Goal: Find specific page/section: Find specific page/section

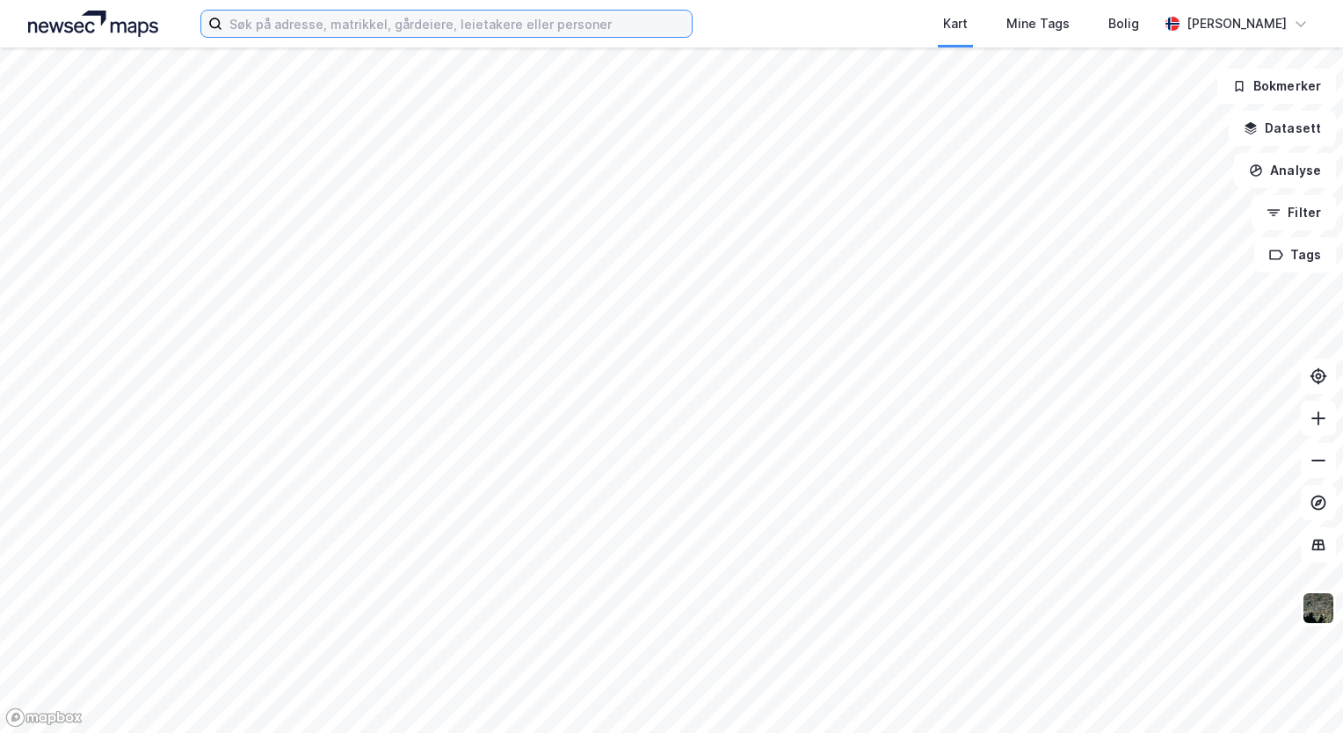
click at [401, 22] on input at bounding box center [457, 24] width 470 height 26
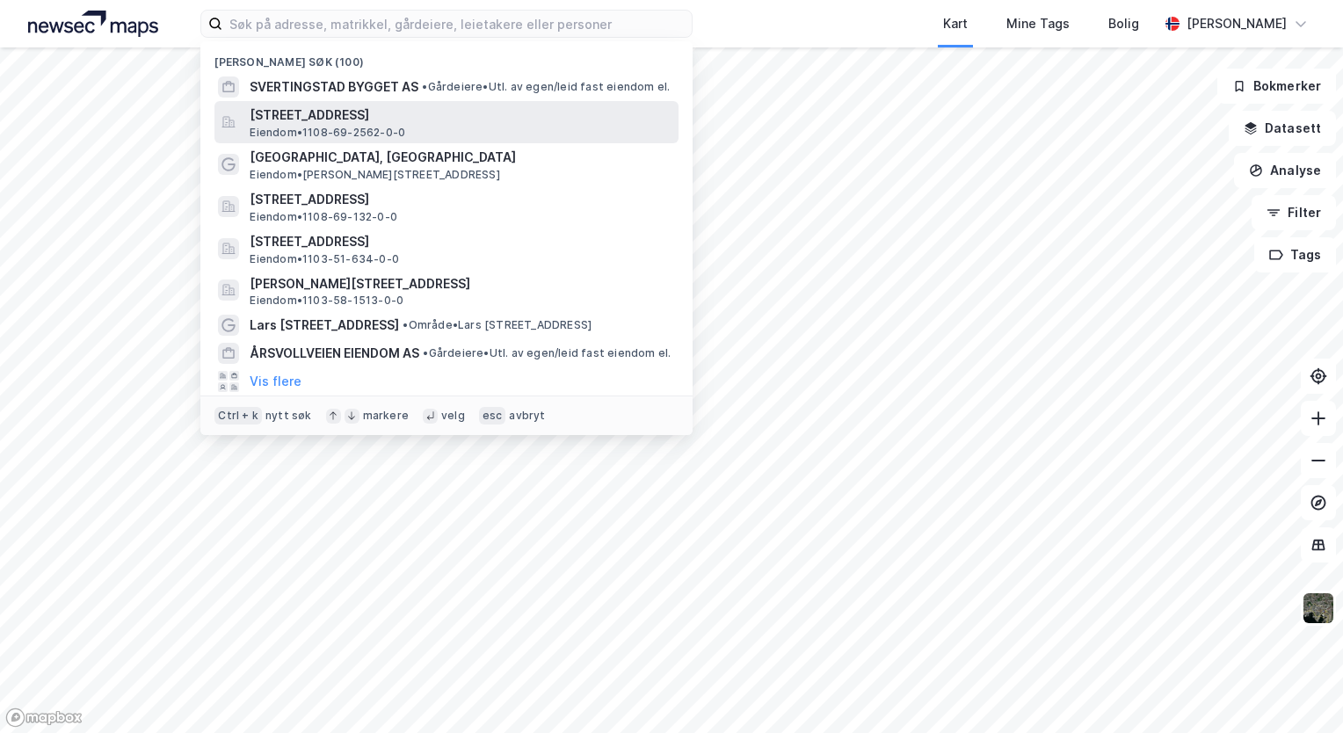
click at [374, 111] on span "[STREET_ADDRESS]" at bounding box center [461, 115] width 422 height 21
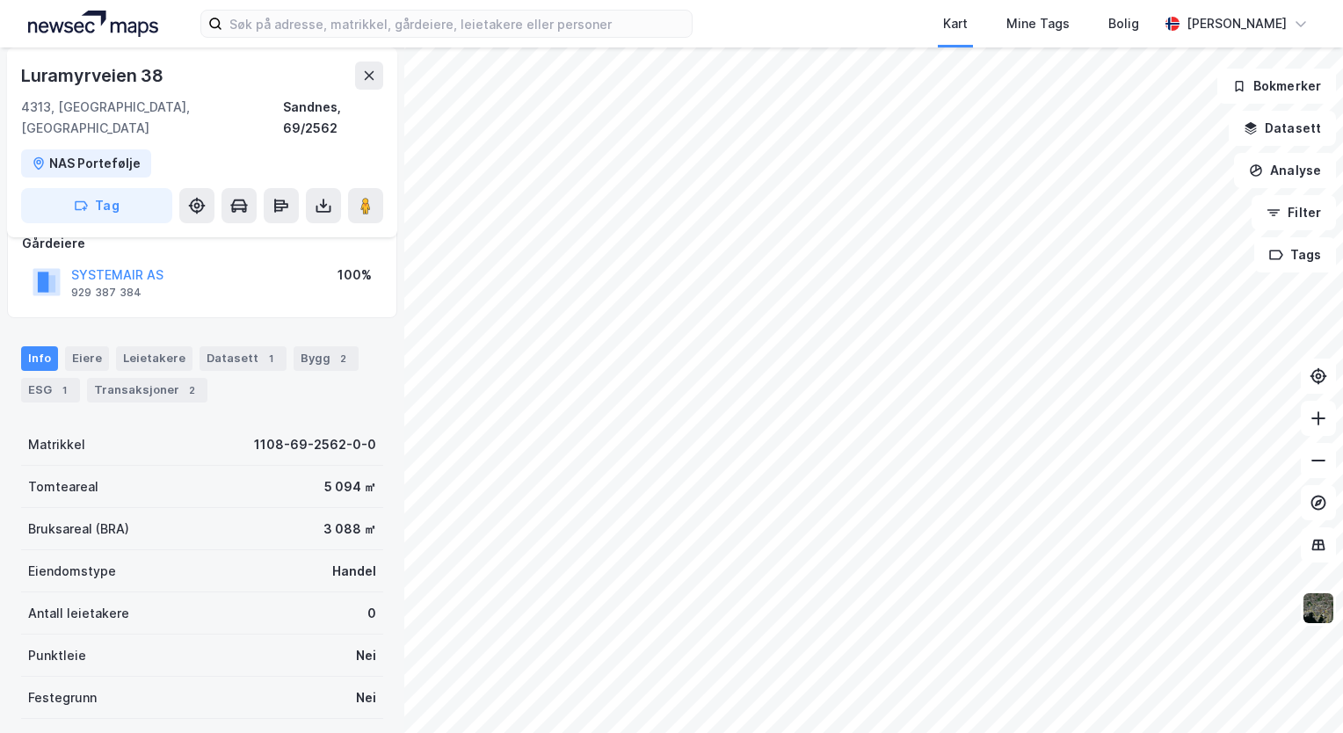
scroll to position [75, 0]
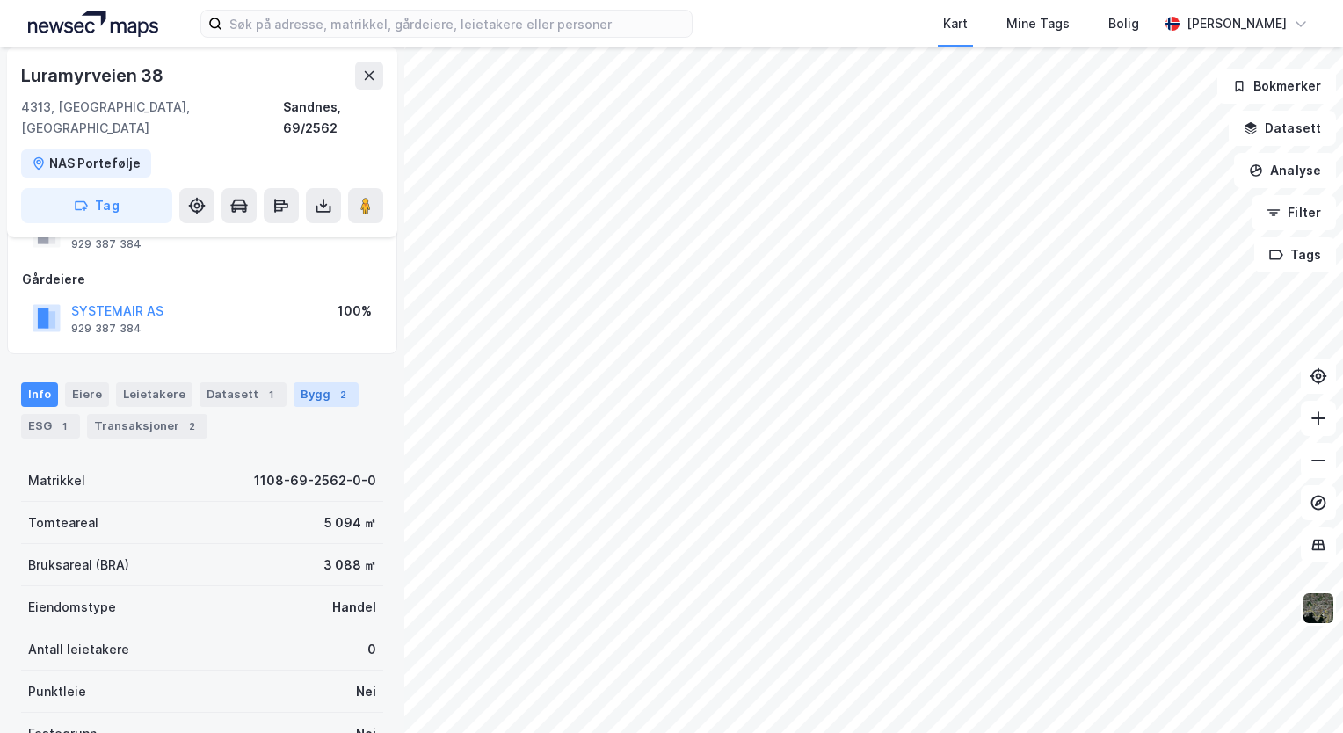
click at [298, 382] on div "Bygg 2" at bounding box center [326, 394] width 65 height 25
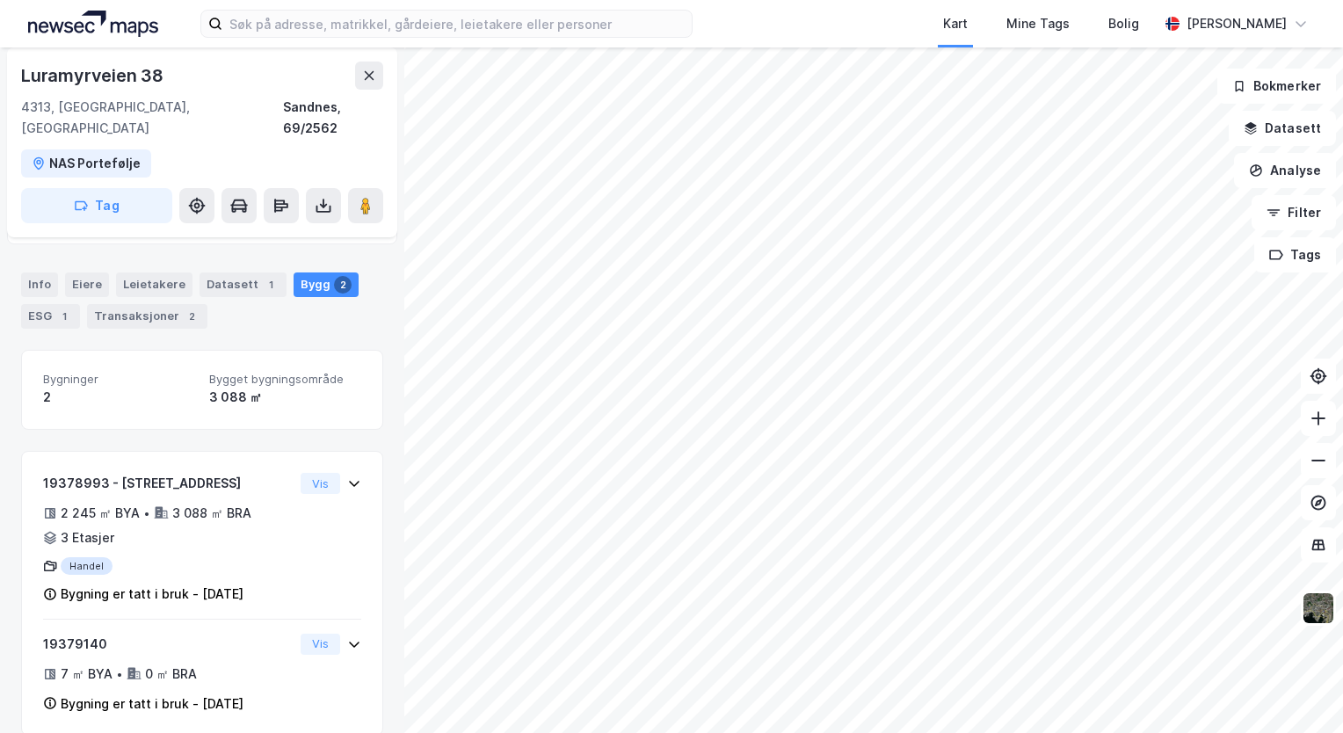
scroll to position [186, 0]
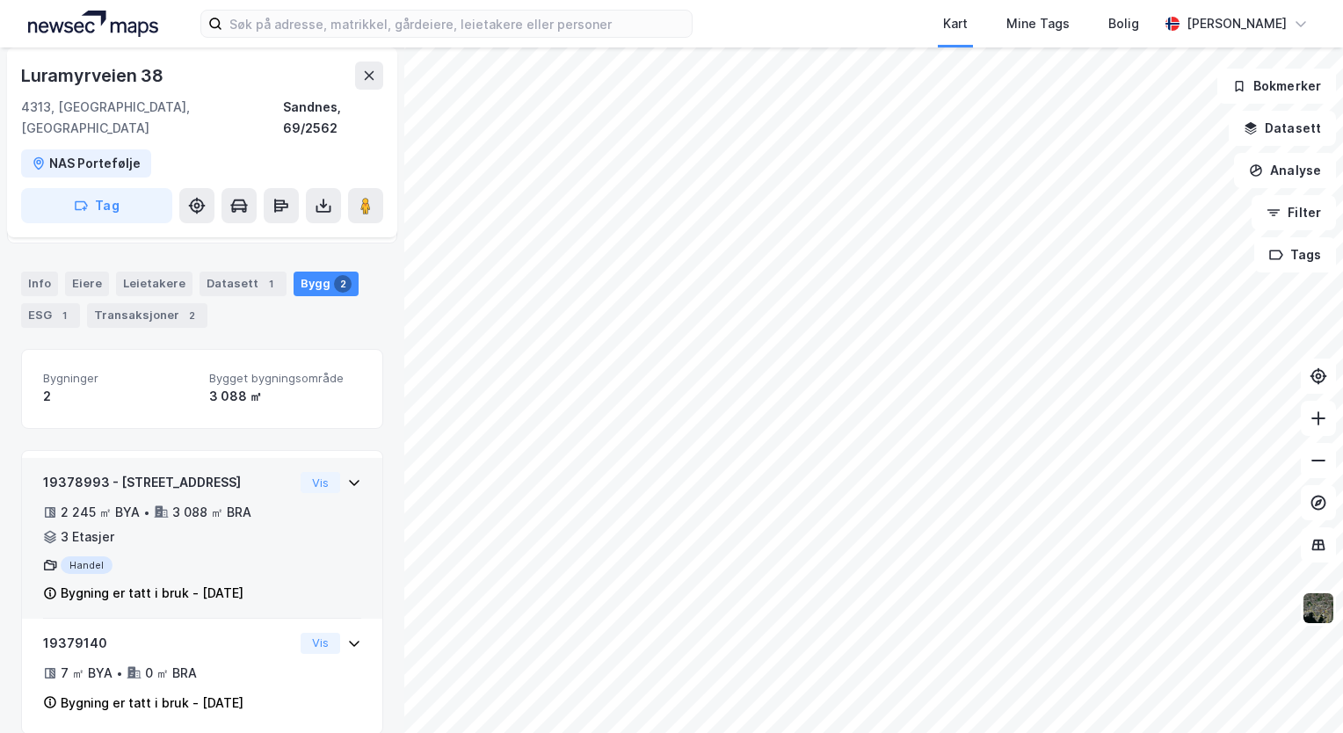
click at [207, 478] on div "19378993 - Luramyrveien 38 2 245 ㎡ BYA • 3 088 ㎡ BRA • 3 Etasjer Handel Bygning…" at bounding box center [168, 538] width 251 height 132
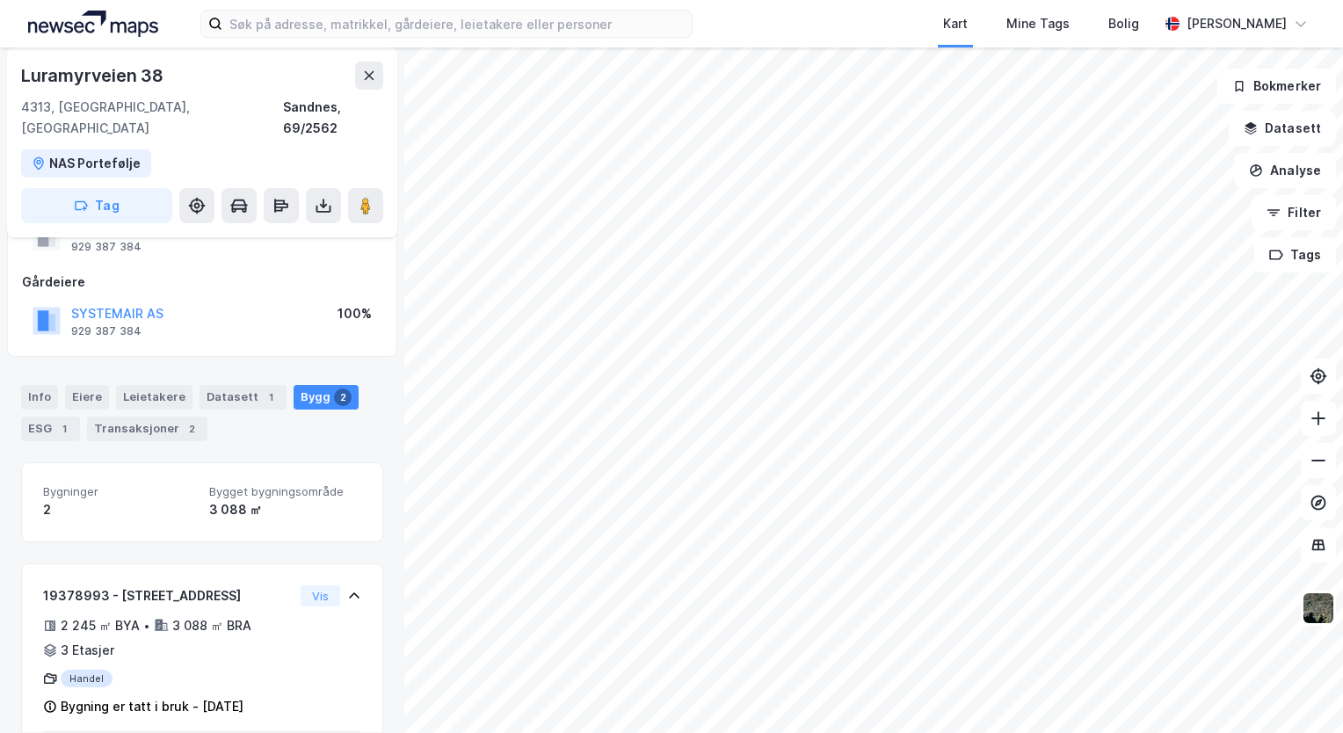
scroll to position [0, 0]
